Goal: Task Accomplishment & Management: Complete application form

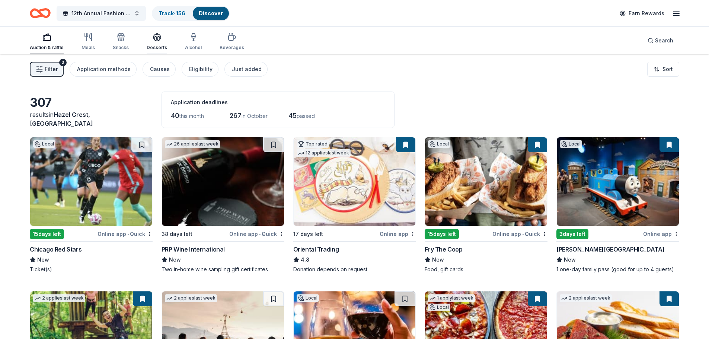
click at [157, 39] on icon "button" at bounding box center [157, 37] width 9 height 9
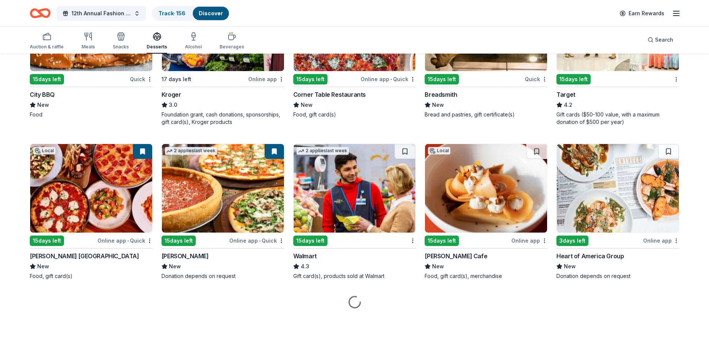
scroll to position [794, 0]
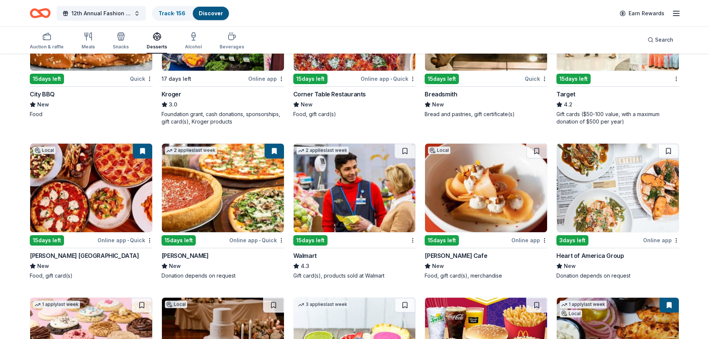
click at [350, 202] on img at bounding box center [355, 188] width 122 height 89
click at [667, 41] on span "Search" at bounding box center [664, 39] width 18 height 9
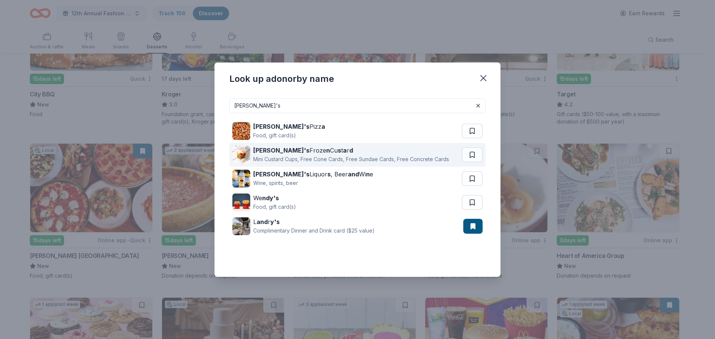
type input "Andy's"
click at [257, 152] on strong "Andy's" at bounding box center [281, 150] width 56 height 7
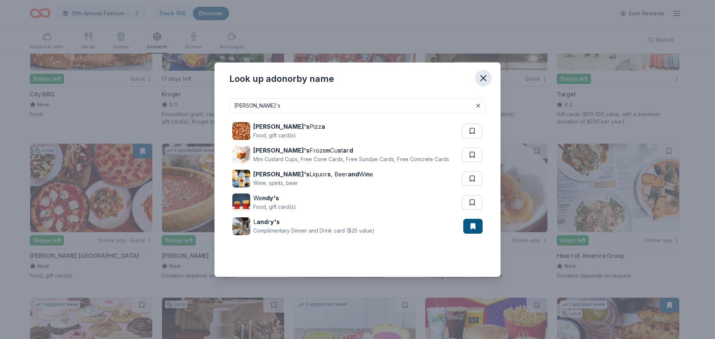
click at [483, 78] on icon "button" at bounding box center [483, 78] width 5 height 5
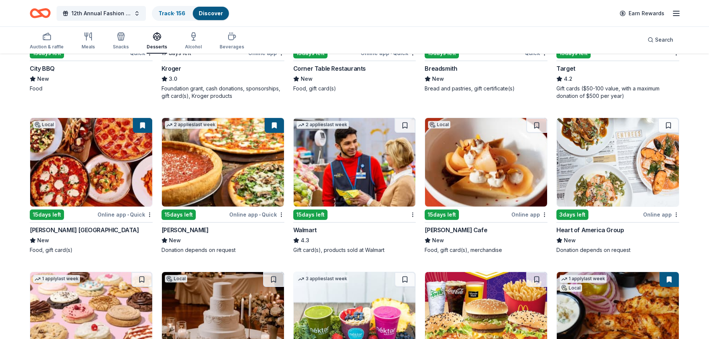
scroll to position [894, 0]
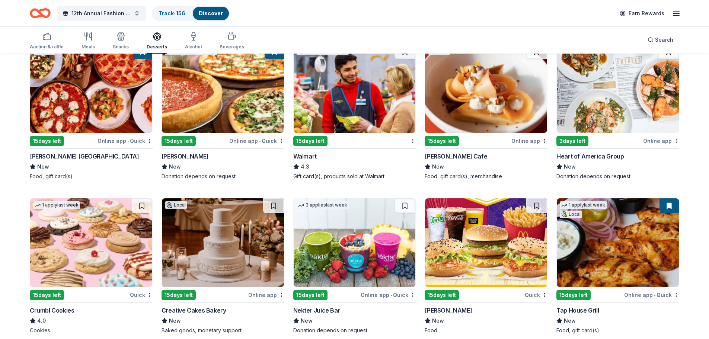
click at [677, 13] on line "button" at bounding box center [677, 13] width 6 height 0
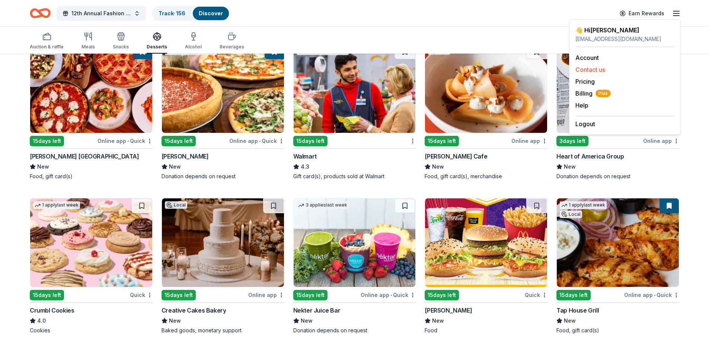
click at [586, 71] on button "Contact us" at bounding box center [591, 69] width 30 height 9
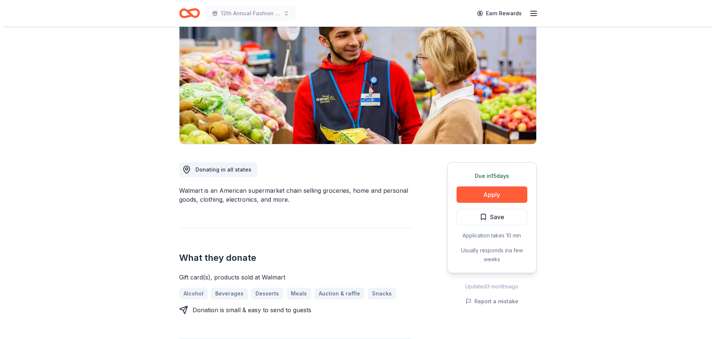
scroll to position [99, 0]
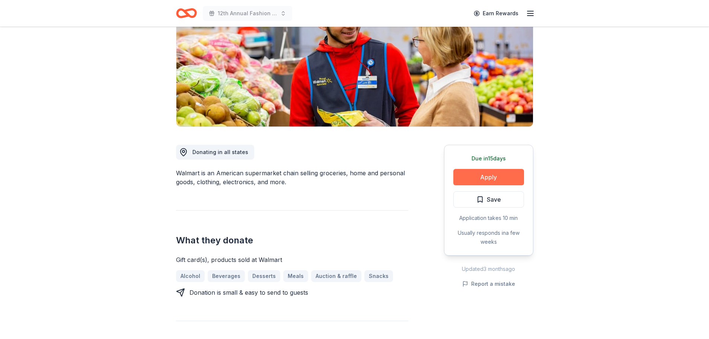
click at [493, 174] on button "Apply" at bounding box center [489, 177] width 71 height 16
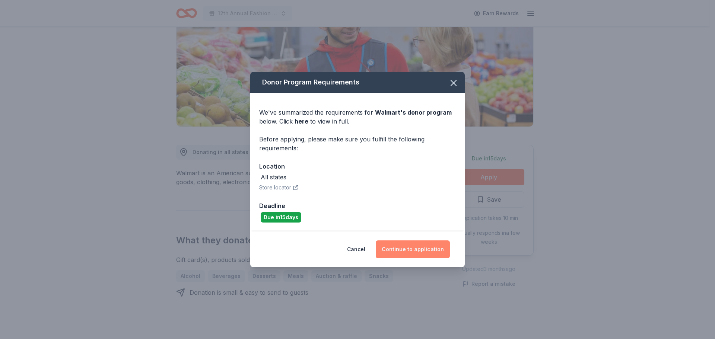
click at [417, 249] on button "Continue to application" at bounding box center [413, 250] width 74 height 18
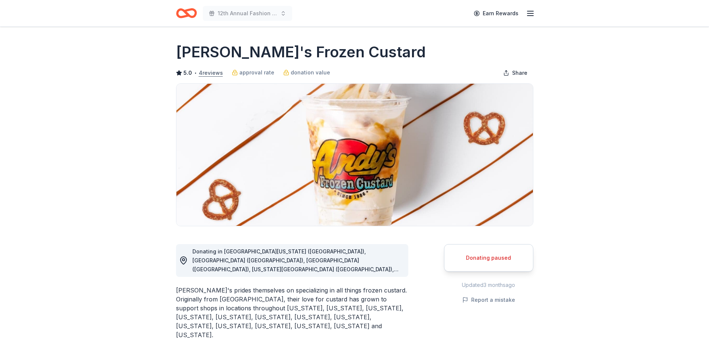
click at [206, 72] on button "4 reviews" at bounding box center [211, 73] width 24 height 9
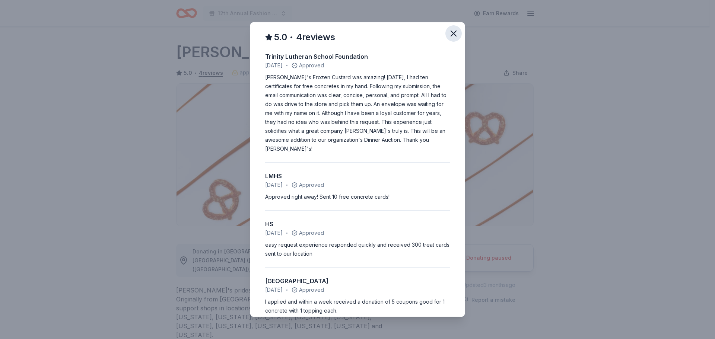
click at [449, 32] on icon "button" at bounding box center [453, 33] width 10 height 10
